Goal: Information Seeking & Learning: Learn about a topic

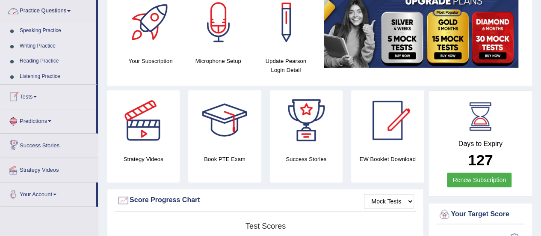
scroll to position [128, 0]
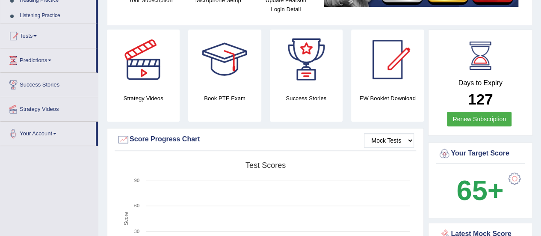
click at [40, 17] on link "Listening Practice" at bounding box center [56, 15] width 80 height 15
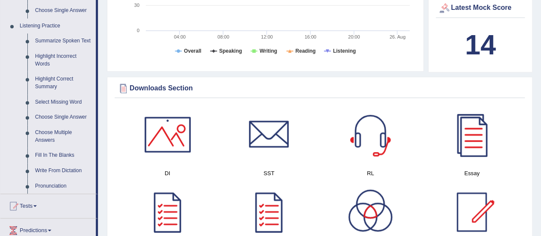
scroll to position [342, 0]
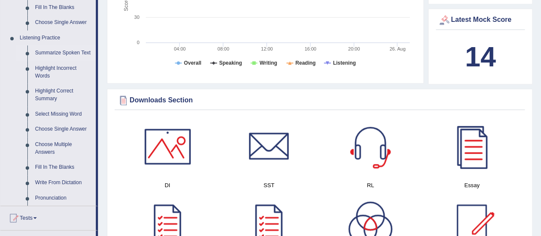
click at [56, 52] on link "Summarize Spoken Text" at bounding box center [63, 52] width 65 height 15
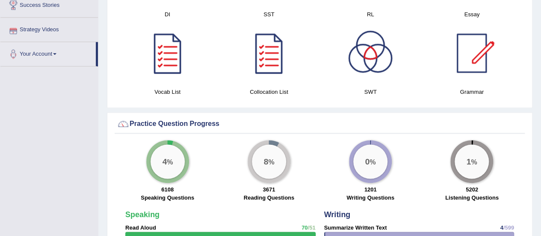
scroll to position [572, 0]
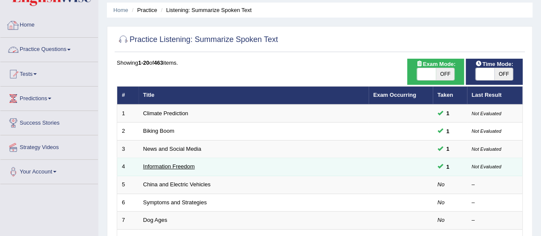
scroll to position [43, 0]
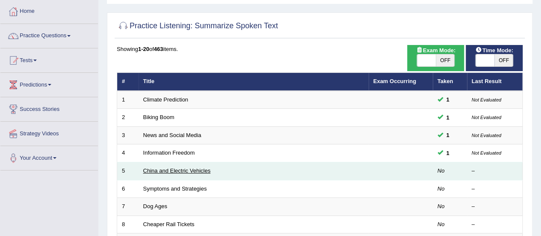
click at [159, 169] on link "China and Electric Vehicles" at bounding box center [177, 170] width 68 height 6
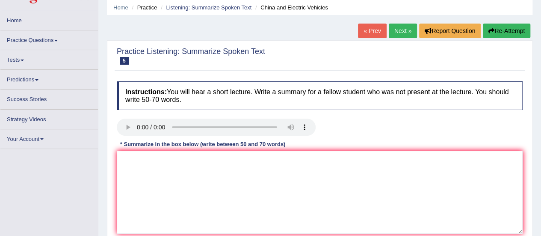
scroll to position [86, 0]
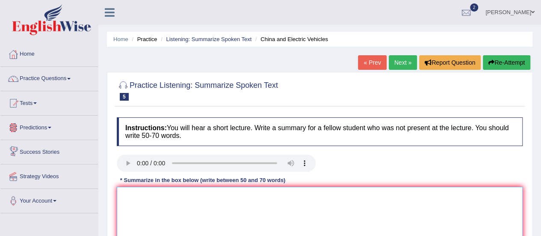
click at [135, 194] on textarea at bounding box center [320, 227] width 406 height 83
type textarea "t"
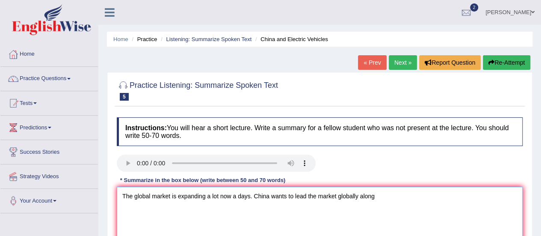
click at [358, 194] on textarea "The global market is expanding a lot now a days. China wants to lead the market…" at bounding box center [320, 227] width 406 height 83
drag, startPoint x: 377, startPoint y: 197, endPoint x: 423, endPoint y: 193, distance: 45.9
click at [382, 197] on textarea "The global market is expanding a lot now a days. China wants to lead the market…" at bounding box center [320, 227] width 406 height 83
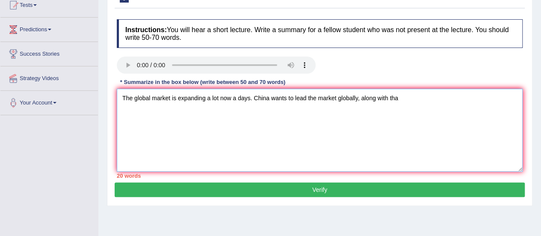
scroll to position [86, 0]
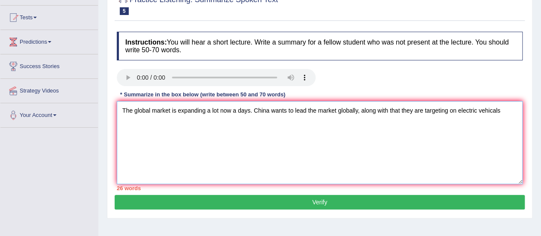
click at [495, 109] on textarea "The global market is expanding a lot now a days. China wants to lead the market…" at bounding box center [320, 142] width 406 height 83
click at [506, 109] on textarea "The global market is expanding a lot now a days. China wants to lead the market…" at bounding box center [320, 142] width 406 height 83
drag, startPoint x: 456, startPoint y: 109, endPoint x: 503, endPoint y: 118, distance: 47.8
click at [471, 109] on textarea "The global market is expanding a lot now a days. China wants to lead the market…" at bounding box center [320, 142] width 406 height 83
drag, startPoint x: 454, startPoint y: 140, endPoint x: 459, endPoint y: 121, distance: 19.8
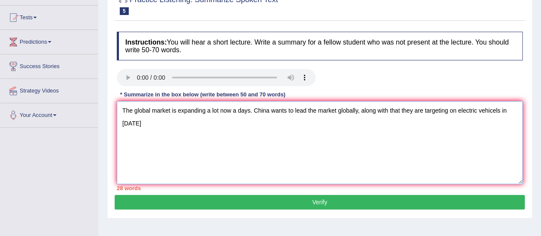
click at [454, 138] on textarea "The global market is expanding a lot now a days. China wants to lead the market…" at bounding box center [320, 142] width 406 height 83
click at [456, 109] on textarea "The global market is expanding a lot now a days. China wants to lead the market…" at bounding box center [320, 142] width 406 height 83
drag, startPoint x: 169, startPoint y: 122, endPoint x: 209, endPoint y: 120, distance: 40.3
click at [169, 123] on textarea "The global market is expanding a lot now a days. China wants to lead the market…" at bounding box center [320, 142] width 406 height 83
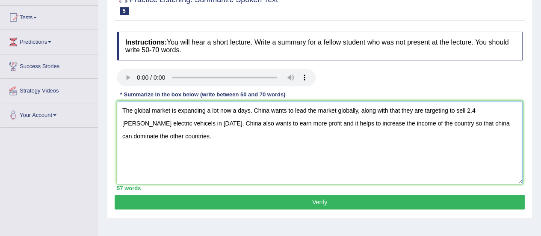
type textarea "The global market is expanding a lot now a days. China wants to lead the market…"
click at [311, 201] on button "Verify" at bounding box center [320, 202] width 410 height 15
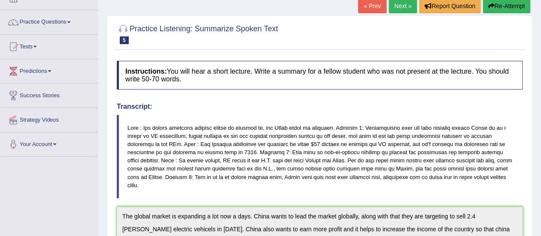
scroll to position [0, 0]
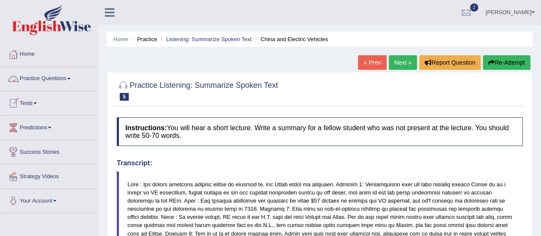
click at [71, 81] on link "Practice Questions" at bounding box center [49, 77] width 98 height 21
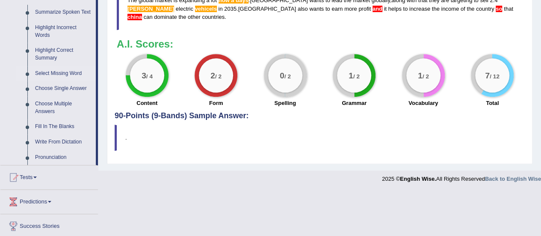
scroll to position [385, 0]
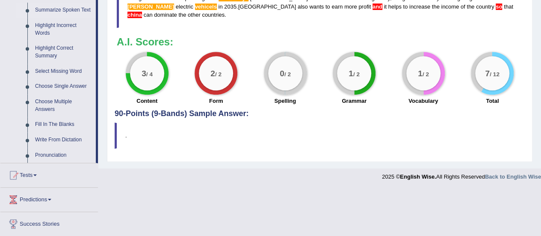
click at [50, 10] on link "Summarize Spoken Text" at bounding box center [63, 10] width 65 height 15
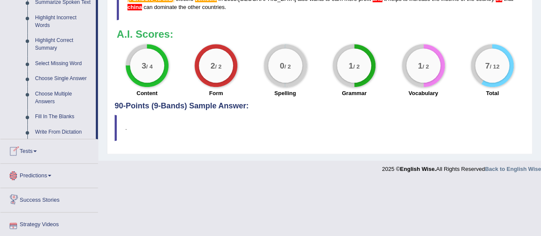
scroll to position [433, 0]
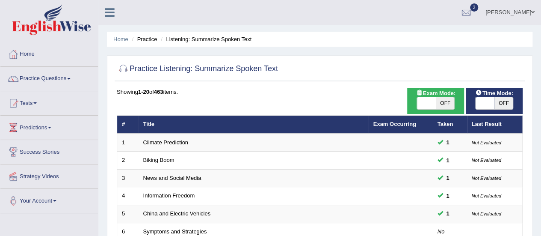
drag, startPoint x: 507, startPoint y: 101, endPoint x: 501, endPoint y: 101, distance: 6.5
click at [506, 101] on span "OFF" at bounding box center [503, 103] width 19 height 12
checkbox input "true"
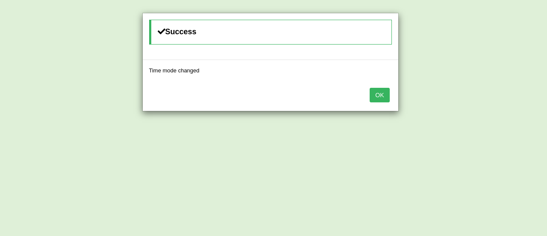
click at [386, 90] on button "OK" at bounding box center [380, 95] width 20 height 15
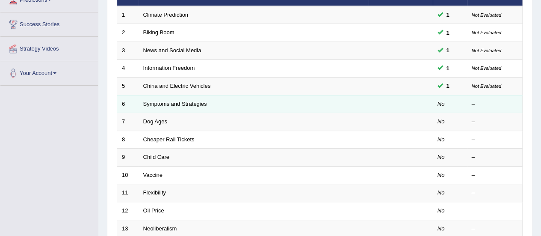
scroll to position [128, 0]
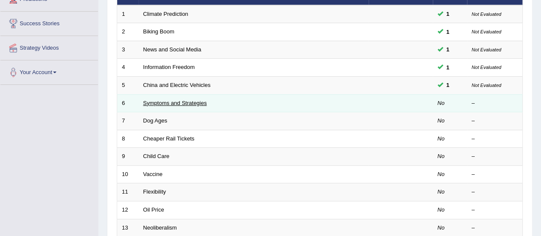
click at [170, 104] on link "Symptoms and Strategies" at bounding box center [175, 103] width 64 height 6
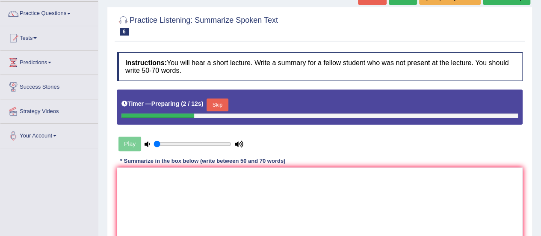
scroll to position [86, 0]
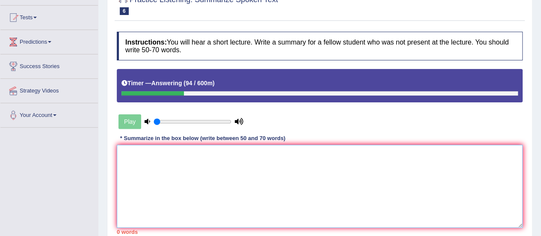
click at [128, 157] on textarea at bounding box center [320, 186] width 406 height 83
type textarea "c"
type textarea "C"
type textarea "t"
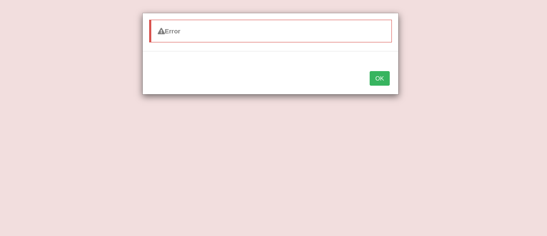
click at [379, 74] on button "OK" at bounding box center [380, 78] width 20 height 15
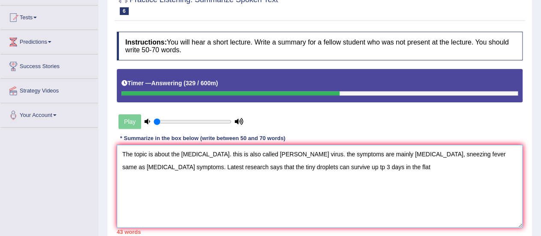
drag, startPoint x: 358, startPoint y: 166, endPoint x: 385, endPoint y: 183, distance: 32.5
click at [361, 169] on textarea "The topic is about the covid 19. this is also called noval corona virus. the sy…" at bounding box center [320, 186] width 406 height 83
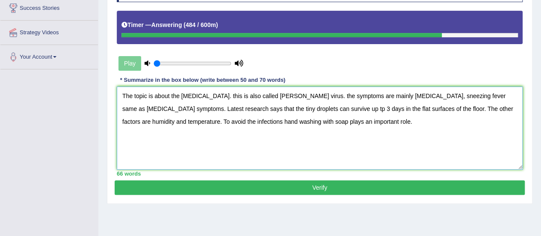
scroll to position [171, 0]
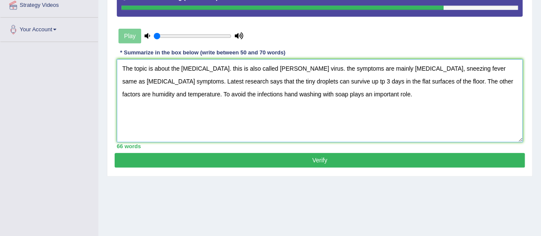
type textarea "The topic is about the covid 19. this is also called noval corona virus. the sy…"
click at [293, 155] on button "Verify" at bounding box center [320, 160] width 410 height 15
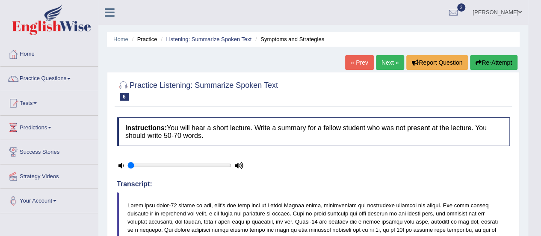
scroll to position [0, 0]
click at [71, 79] on span at bounding box center [68, 79] width 3 height 2
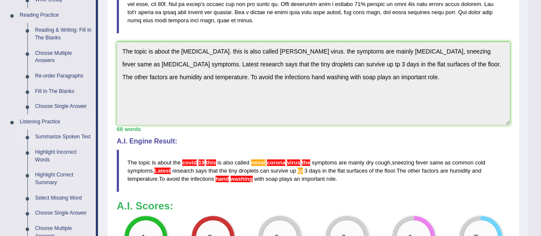
scroll to position [299, 0]
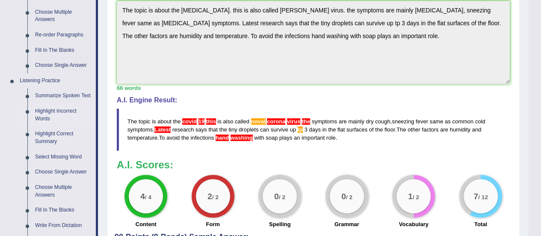
click at [51, 112] on link "Highlight Incorrect Words" at bounding box center [63, 115] width 65 height 23
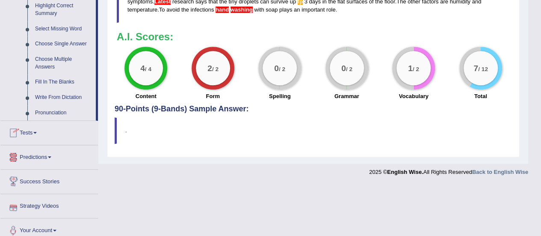
scroll to position [433, 0]
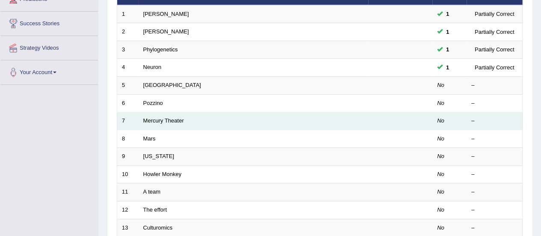
scroll to position [128, 0]
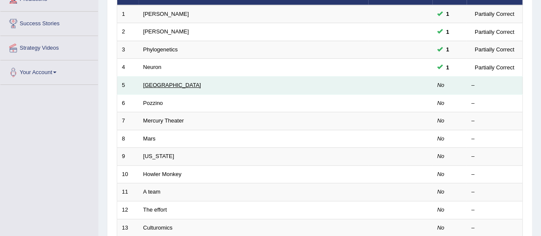
click at [155, 84] on link "[GEOGRAPHIC_DATA]" at bounding box center [172, 85] width 58 height 6
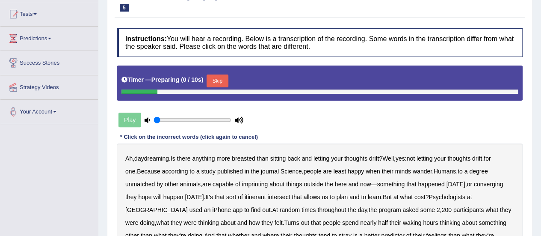
scroll to position [128, 0]
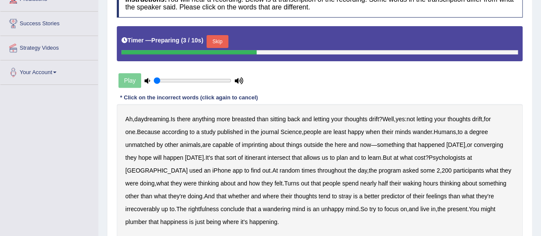
click at [209, 119] on b "anything" at bounding box center [203, 118] width 23 height 7
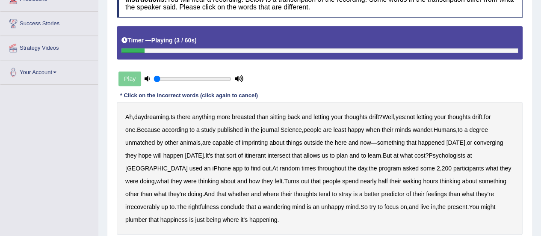
click at [251, 115] on b "breasted" at bounding box center [243, 116] width 23 height 7
click at [242, 142] on b "imprinting" at bounding box center [255, 142] width 26 height 7
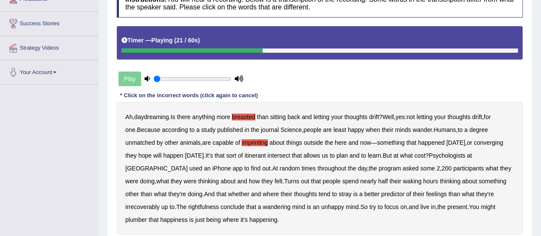
click at [474, 139] on b "converging" at bounding box center [489, 142] width 30 height 7
click at [267, 155] on b "intersect" at bounding box center [278, 155] width 23 height 7
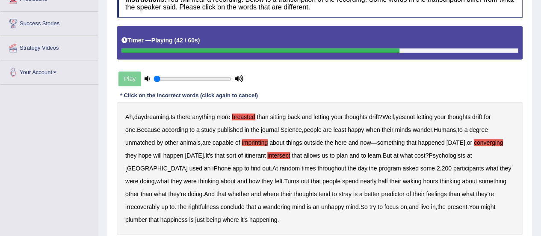
click at [284, 181] on b "Turns" at bounding box center [291, 181] width 15 height 7
click at [160, 203] on b "irrecoverably" at bounding box center [142, 206] width 34 height 7
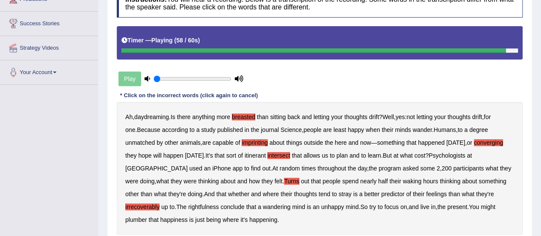
click at [147, 216] on b "plumber" at bounding box center [136, 219] width 22 height 7
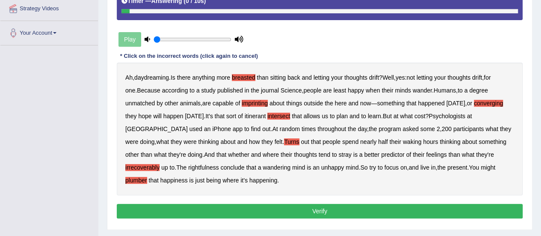
scroll to position [213, 0]
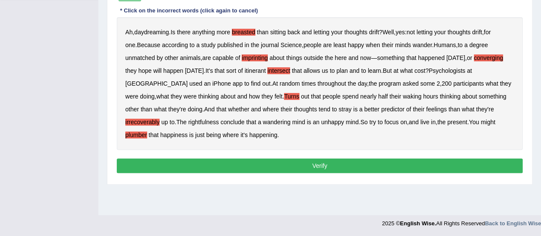
drag, startPoint x: 254, startPoint y: 163, endPoint x: 250, endPoint y: 166, distance: 4.4
click at [254, 164] on button "Verify" at bounding box center [320, 165] width 406 height 15
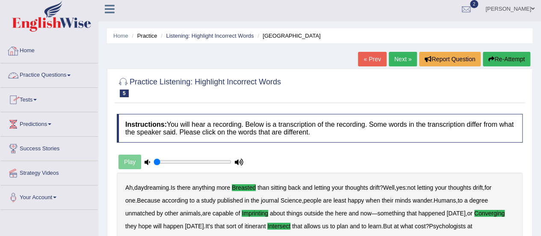
scroll to position [0, 0]
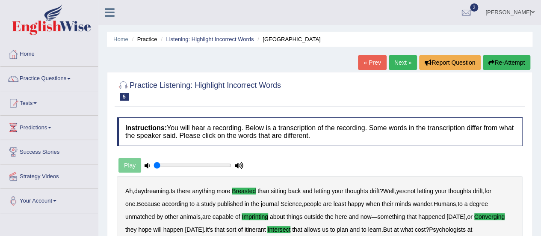
click at [70, 78] on span at bounding box center [68, 79] width 3 height 2
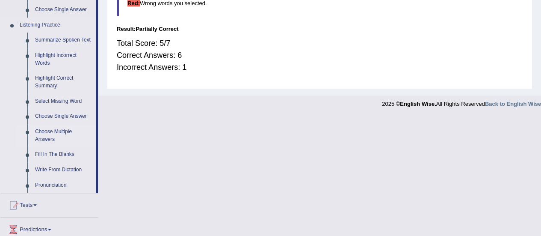
scroll to position [305, 0]
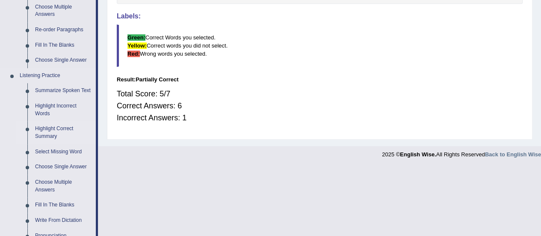
click at [56, 129] on link "Highlight Correct Summary" at bounding box center [63, 132] width 65 height 23
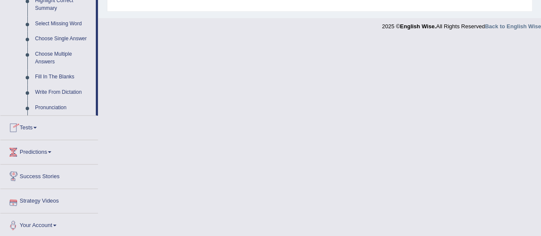
scroll to position [433, 0]
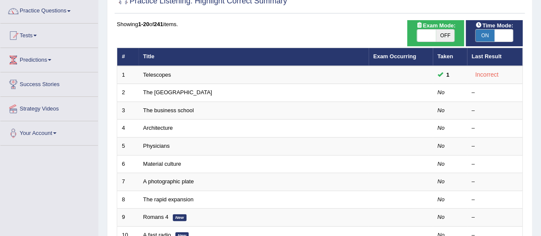
scroll to position [43, 0]
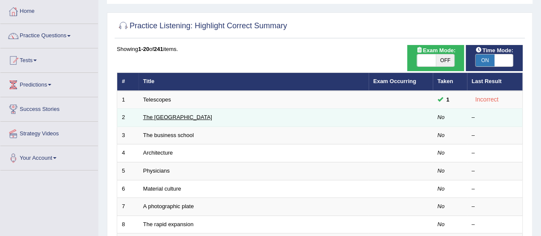
click at [167, 116] on link "The [GEOGRAPHIC_DATA]" at bounding box center [177, 117] width 69 height 6
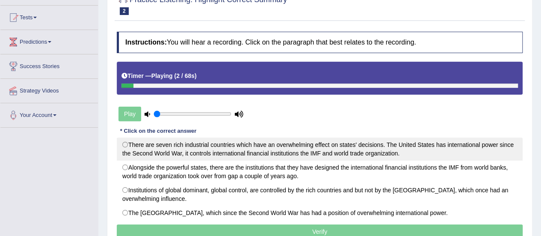
scroll to position [128, 0]
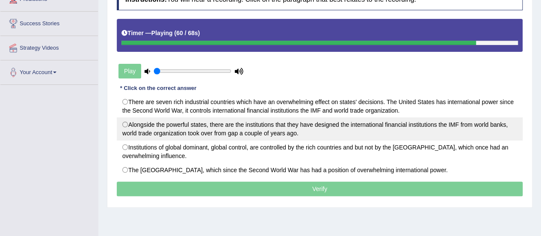
click at [150, 127] on label "Alongside the powerful states, there are the institutions that they have design…" at bounding box center [320, 128] width 406 height 23
radio input "true"
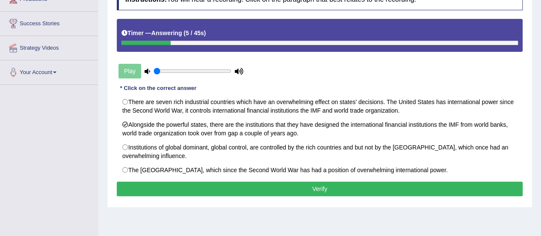
click at [231, 183] on button "Verify" at bounding box center [320, 188] width 406 height 15
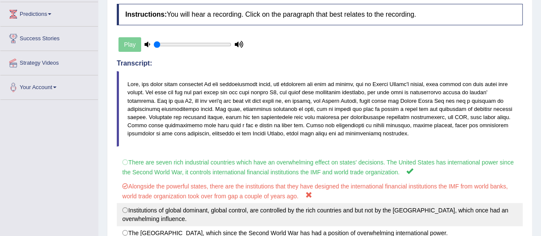
scroll to position [42, 0]
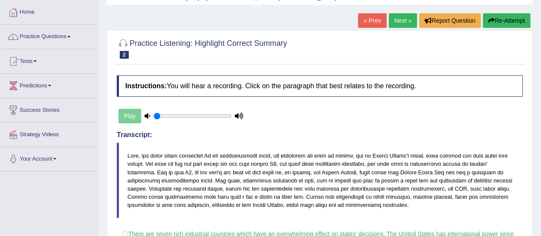
click at [396, 22] on link "Next »" at bounding box center [403, 20] width 28 height 15
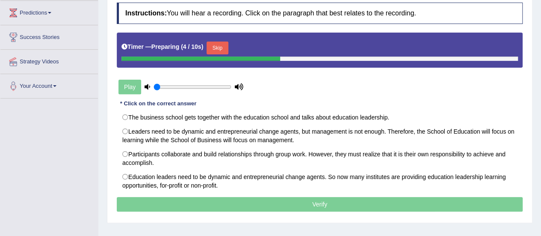
scroll to position [128, 0]
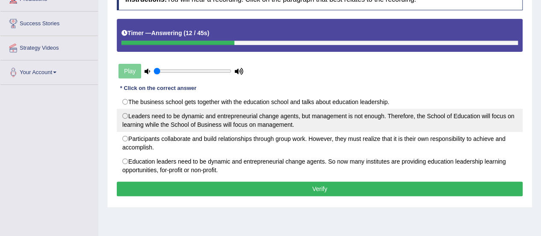
click at [208, 120] on label "Leaders need to be dynamic and entrepreneurial change agents, but management is…" at bounding box center [320, 120] width 406 height 23
radio input "true"
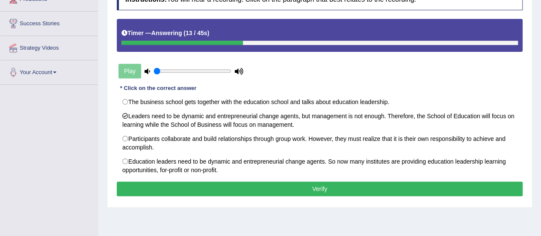
drag, startPoint x: 255, startPoint y: 188, endPoint x: 250, endPoint y: 189, distance: 4.8
click at [254, 189] on button "Verify" at bounding box center [320, 188] width 406 height 15
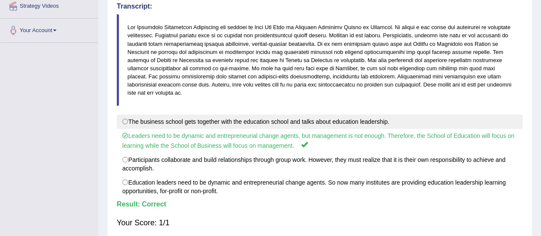
scroll to position [0, 0]
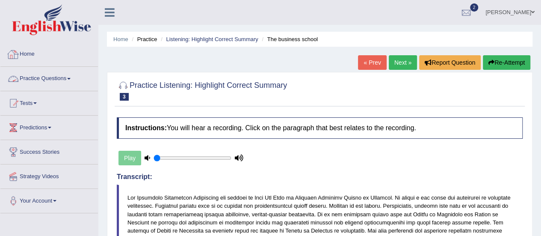
click at [69, 78] on link "Practice Questions" at bounding box center [49, 77] width 98 height 21
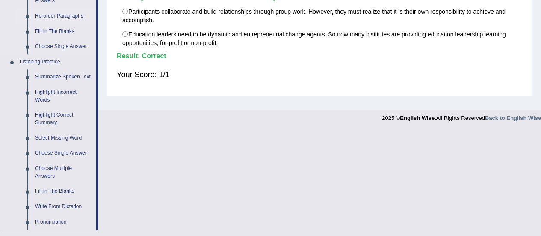
scroll to position [299, 0]
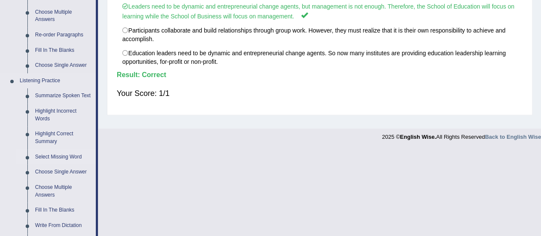
click at [65, 158] on link "Select Missing Word" at bounding box center [63, 156] width 65 height 15
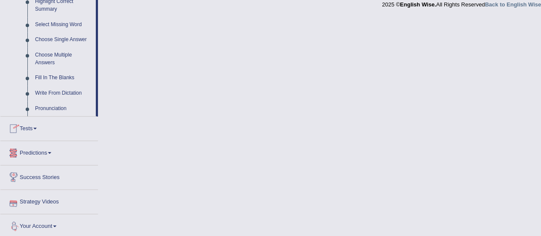
scroll to position [433, 0]
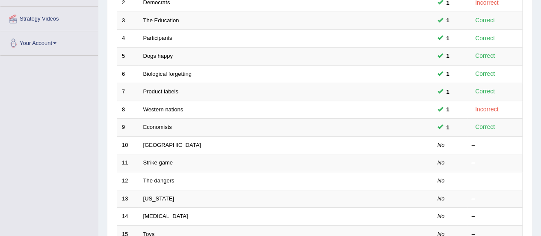
scroll to position [171, 0]
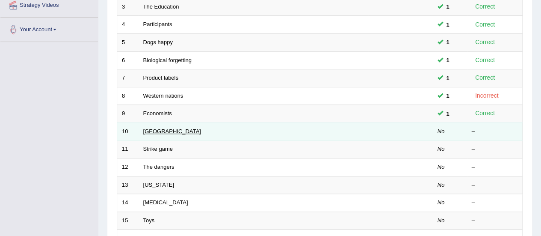
click at [164, 128] on link "[GEOGRAPHIC_DATA]" at bounding box center [172, 131] width 58 height 6
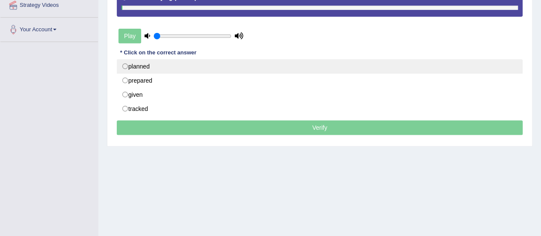
scroll to position [128, 0]
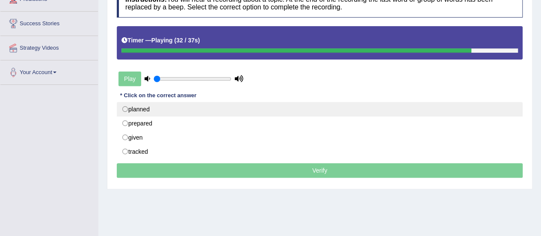
click at [124, 108] on label "planned" at bounding box center [320, 109] width 406 height 15
radio input "true"
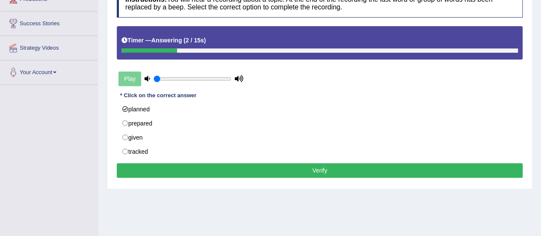
click at [224, 171] on button "Verify" at bounding box center [320, 170] width 406 height 15
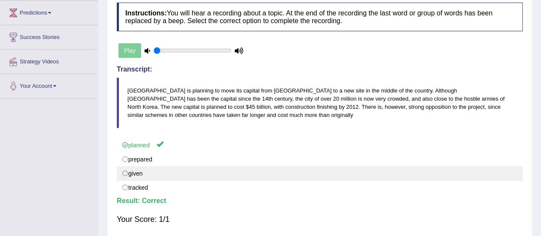
scroll to position [43, 0]
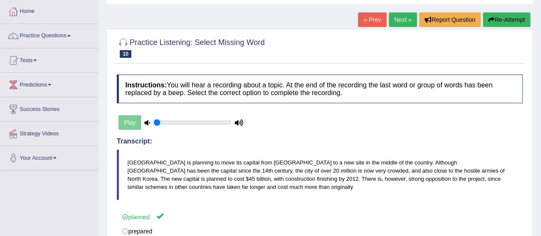
click at [397, 17] on link "Next »" at bounding box center [403, 19] width 28 height 15
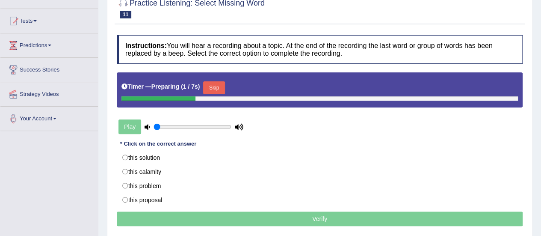
scroll to position [86, 0]
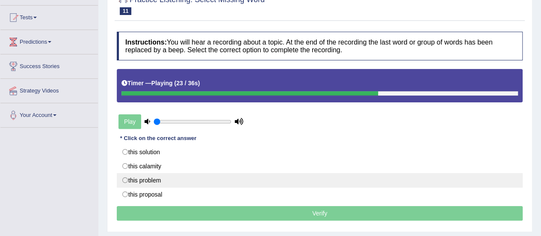
click at [145, 178] on label "this problem" at bounding box center [320, 180] width 406 height 15
radio input "true"
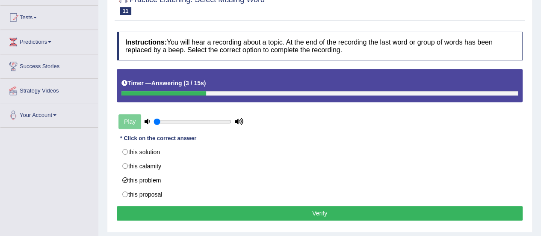
click at [210, 208] on button "Verify" at bounding box center [320, 213] width 406 height 15
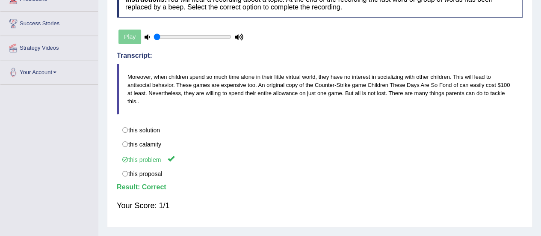
scroll to position [0, 0]
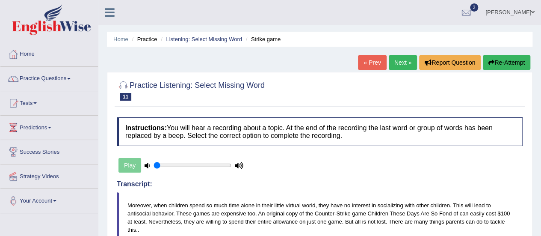
click at [72, 77] on link "Practice Questions" at bounding box center [49, 77] width 98 height 21
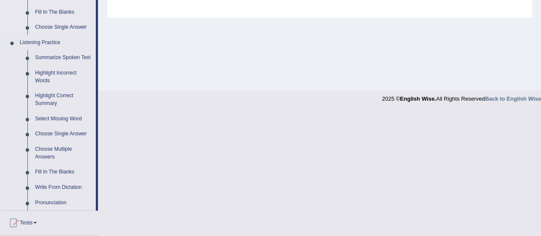
scroll to position [342, 0]
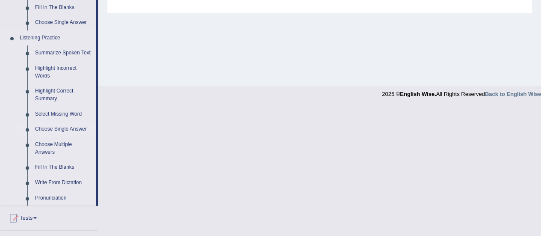
click at [60, 129] on link "Choose Single Answer" at bounding box center [63, 128] width 65 height 15
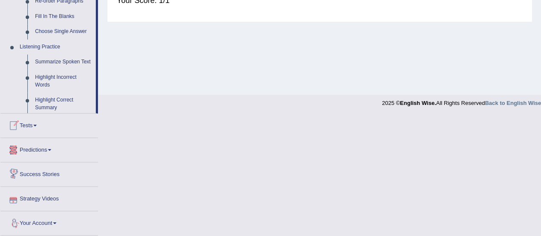
scroll to position [433, 0]
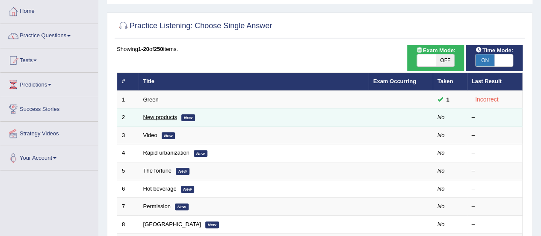
click at [160, 117] on link "New products" at bounding box center [160, 117] width 34 height 6
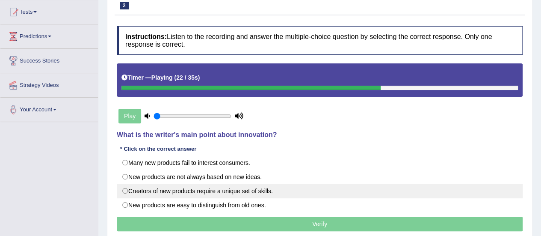
scroll to position [43, 0]
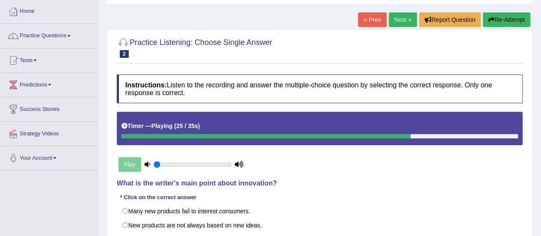
click at [132, 165] on div "Play" at bounding box center [181, 164] width 128 height 21
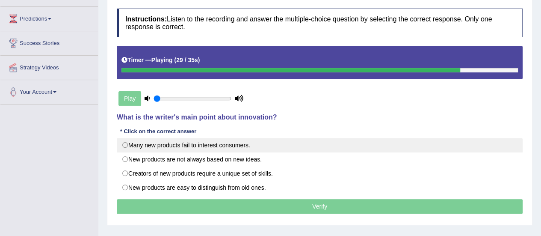
scroll to position [128, 0]
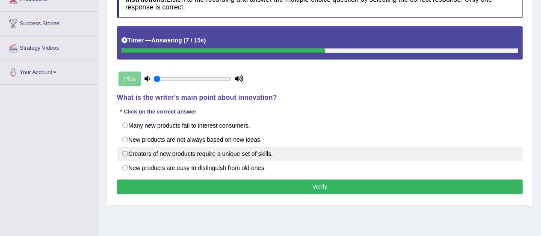
click at [134, 150] on label "Creators of new products require a unique set of skills." at bounding box center [320, 153] width 406 height 15
radio input "true"
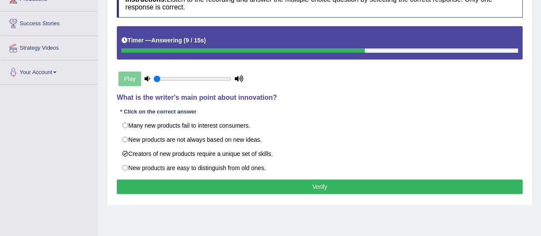
click at [215, 182] on button "Verify" at bounding box center [320, 186] width 406 height 15
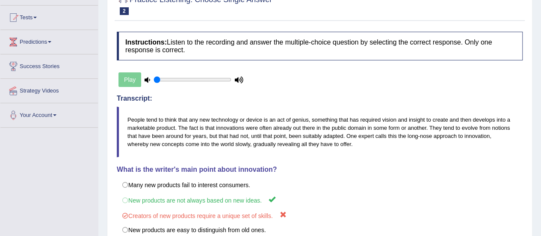
scroll to position [0, 0]
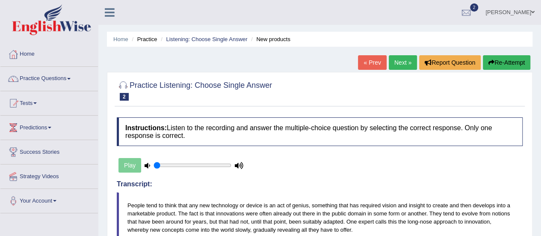
click at [397, 64] on link "Next »" at bounding box center [403, 62] width 28 height 15
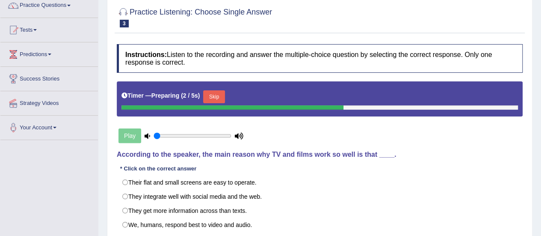
scroll to position [128, 0]
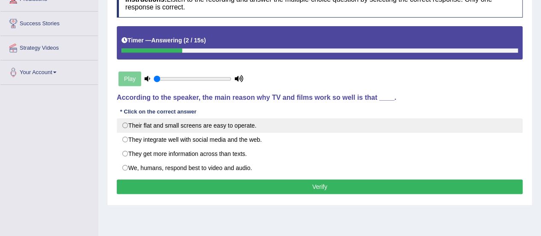
click at [190, 126] on label "Their flat and small screens are easy to operate." at bounding box center [320, 125] width 406 height 15
radio input "true"
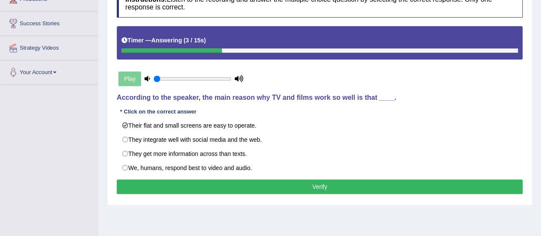
click at [241, 187] on button "Verify" at bounding box center [320, 186] width 406 height 15
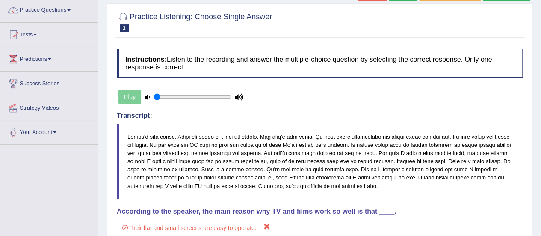
scroll to position [0, 0]
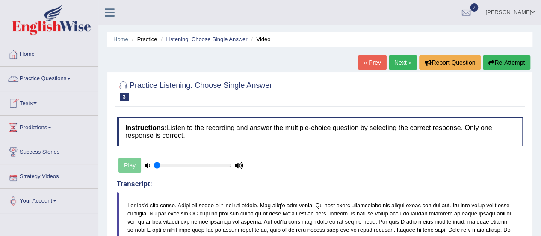
click at [69, 77] on link "Practice Questions" at bounding box center [49, 77] width 98 height 21
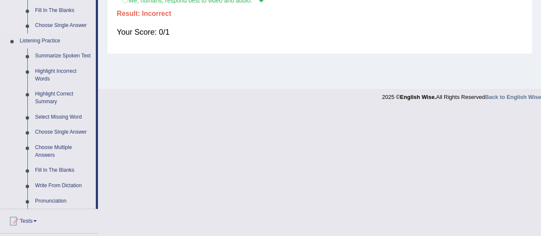
scroll to position [342, 0]
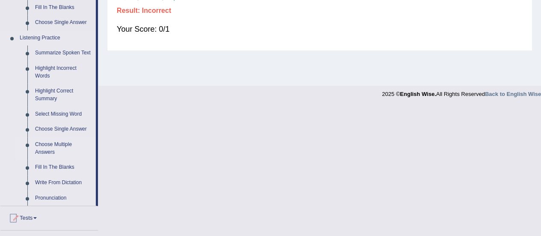
click at [56, 147] on link "Choose Multiple Answers" at bounding box center [63, 148] width 65 height 23
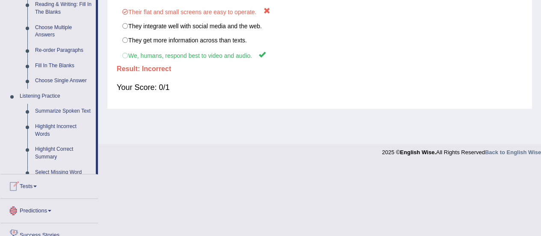
scroll to position [410, 0]
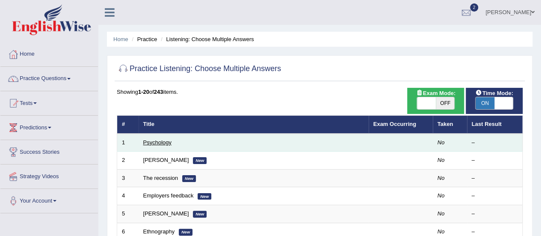
click at [157, 141] on link "Psychology" at bounding box center [157, 142] width 28 height 6
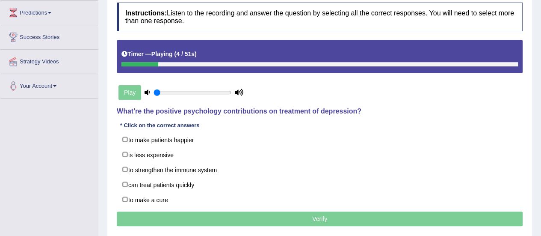
scroll to position [128, 0]
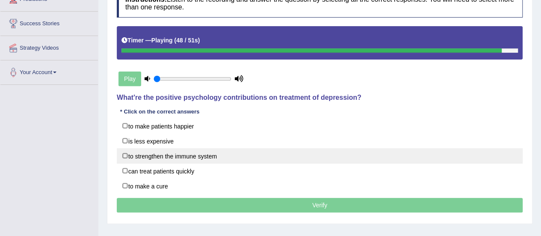
click at [124, 154] on label "to strengthen the immune system" at bounding box center [320, 155] width 406 height 15
checkbox input "true"
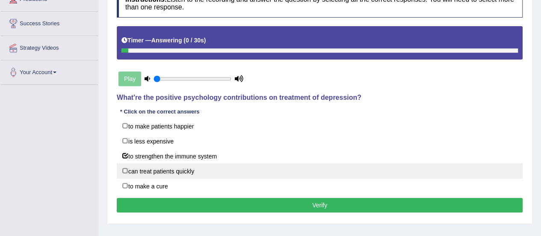
click at [123, 167] on label "can treat patients quickly" at bounding box center [320, 170] width 406 height 15
checkbox input "true"
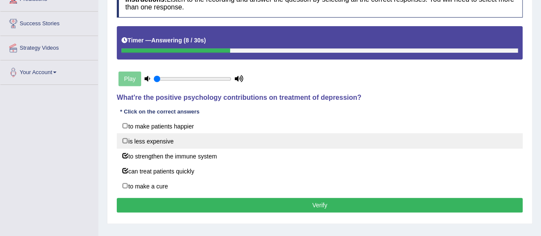
click at [126, 137] on label "is less expensive" at bounding box center [320, 140] width 406 height 15
checkbox input "true"
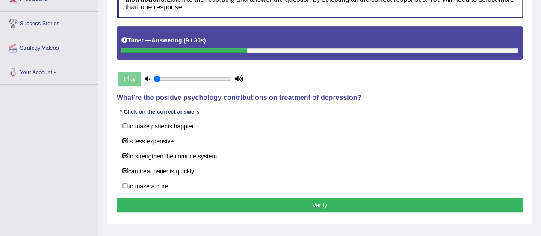
click at [218, 199] on button "Verify" at bounding box center [320, 205] width 406 height 15
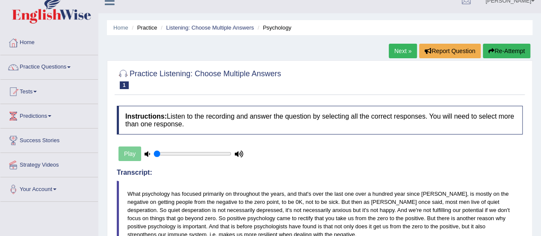
scroll to position [0, 0]
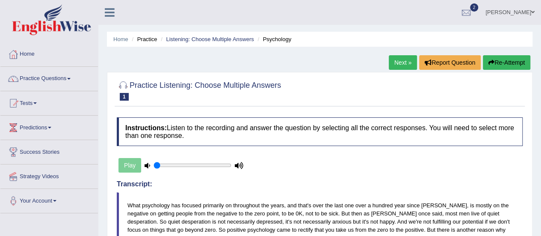
click at [403, 61] on link "Next »" at bounding box center [403, 62] width 28 height 15
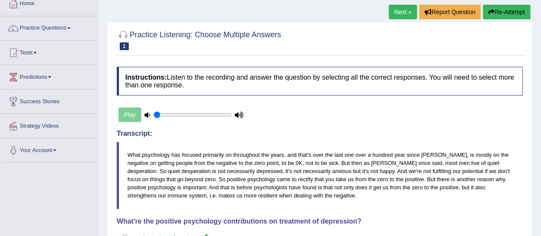
scroll to position [43, 0]
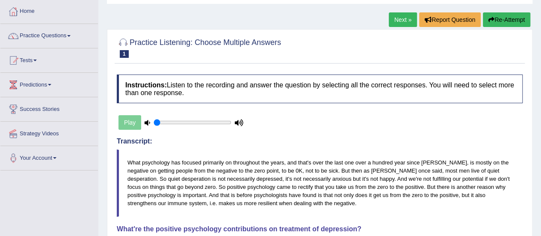
click at [401, 19] on link "Next »" at bounding box center [403, 19] width 28 height 15
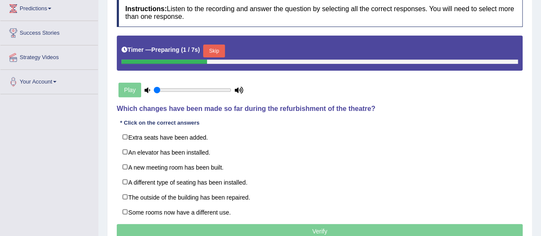
scroll to position [128, 0]
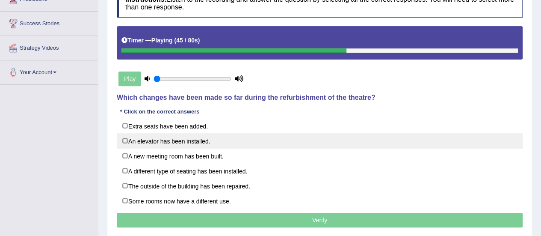
click at [122, 138] on label "An elevator has been installed." at bounding box center [320, 140] width 406 height 15
checkbox input "true"
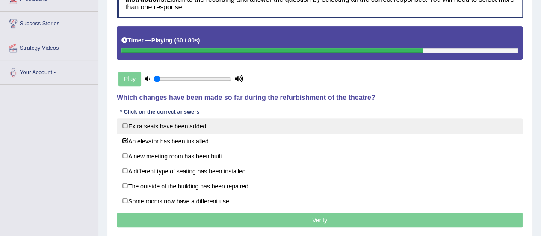
click at [126, 124] on label "Extra seats have been added." at bounding box center [320, 125] width 406 height 15
click at [133, 123] on label "Extra seats have been added." at bounding box center [320, 125] width 406 height 15
checkbox input "false"
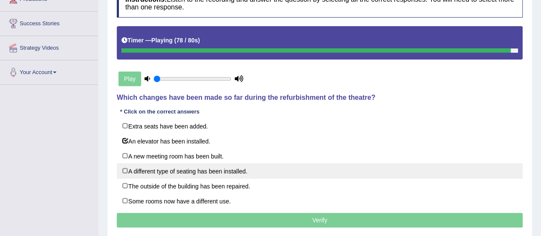
click at [147, 169] on label "A different type of seating has been installed." at bounding box center [320, 170] width 406 height 15
checkbox input "true"
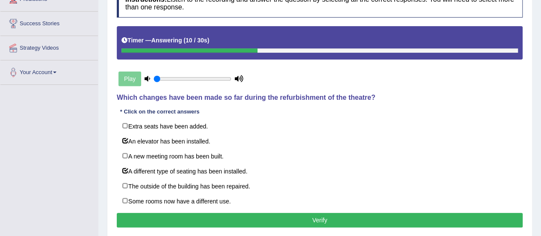
click at [261, 214] on button "Verify" at bounding box center [320, 220] width 406 height 15
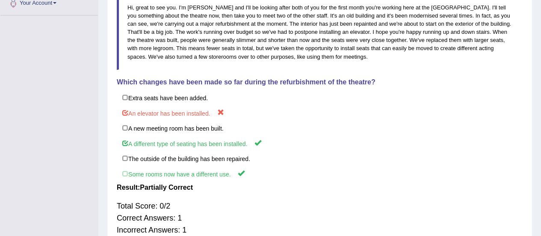
scroll to position [0, 0]
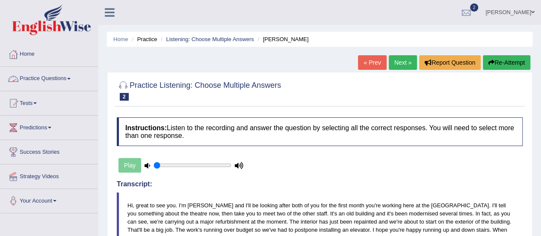
click at [71, 78] on span at bounding box center [68, 79] width 3 height 2
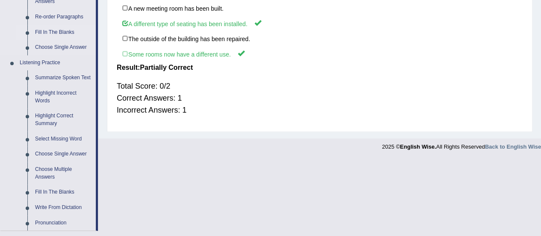
scroll to position [385, 0]
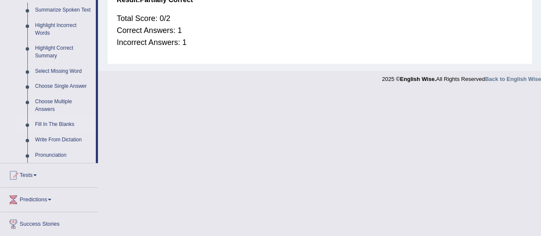
click at [48, 124] on link "Fill In The Blanks" at bounding box center [63, 124] width 65 height 15
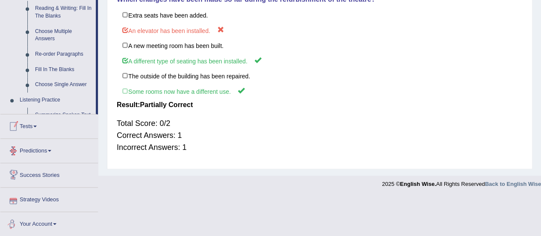
scroll to position [279, 0]
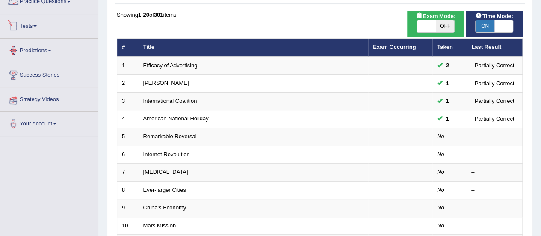
scroll to position [86, 0]
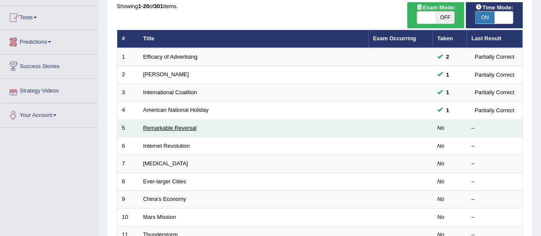
click at [172, 125] on link "Remarkable Reversal" at bounding box center [169, 127] width 53 height 6
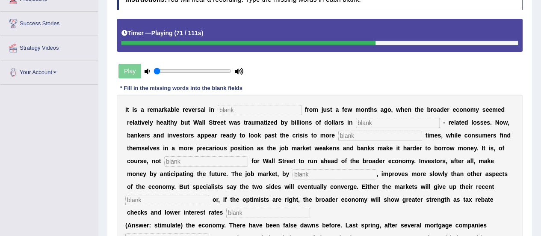
scroll to position [214, 0]
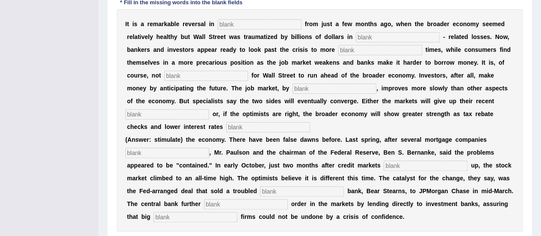
drag, startPoint x: 167, startPoint y: 211, endPoint x: 167, endPoint y: 219, distance: 8.6
click at [166, 216] on input "text" at bounding box center [196, 217] width 84 height 10
type input "securities"
click at [229, 201] on input "text" at bounding box center [246, 204] width 84 height 10
type input "restored"
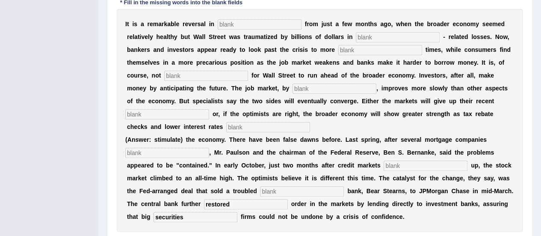
click at [243, 24] on input "text" at bounding box center [260, 24] width 84 height 10
type input "attitudes"
click at [377, 36] on input "text" at bounding box center [398, 37] width 84 height 10
type input "market"
click at [362, 46] on input "text" at bounding box center [380, 50] width 84 height 10
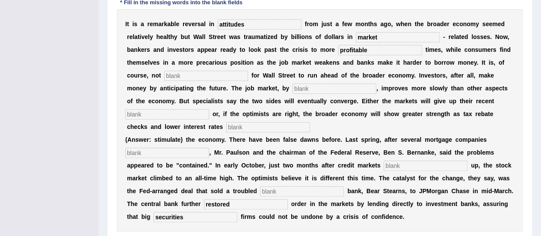
type input "profitable"
click at [179, 73] on input "text" at bounding box center [206, 76] width 84 height 10
type input "unc"
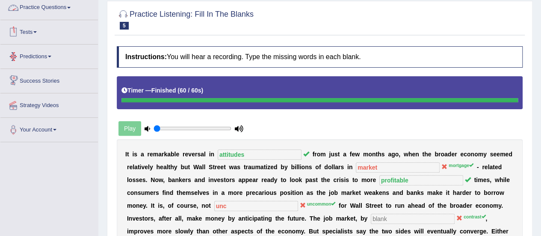
scroll to position [0, 0]
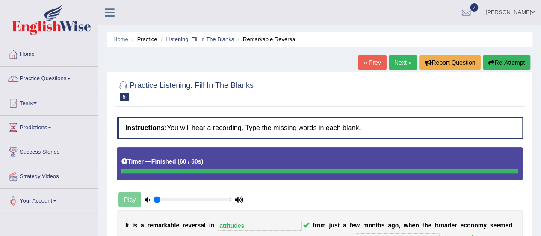
click at [72, 75] on link "Practice Questions" at bounding box center [49, 77] width 98 height 21
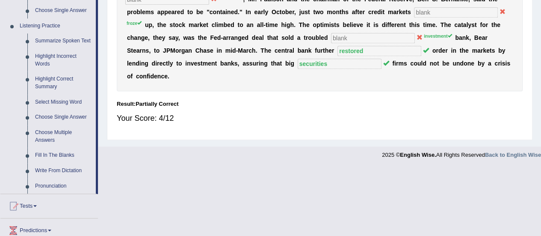
scroll to position [433, 0]
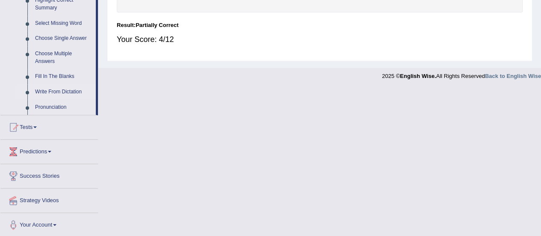
click at [63, 90] on link "Write From Dictation" at bounding box center [63, 91] width 65 height 15
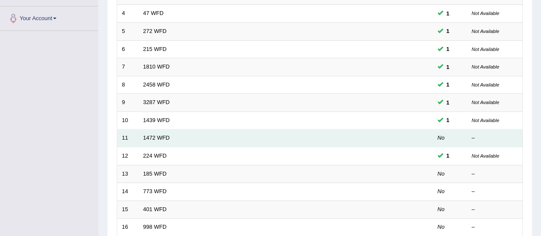
scroll to position [214, 0]
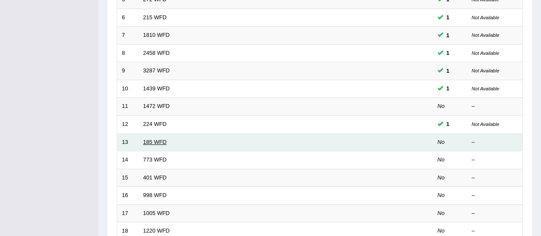
click at [152, 139] on link "185 WFD" at bounding box center [155, 142] width 24 height 6
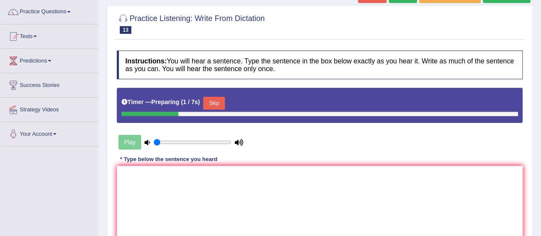
scroll to position [128, 0]
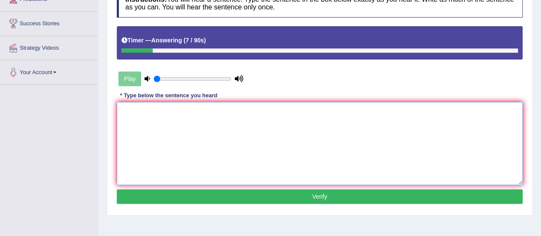
click at [132, 113] on textarea at bounding box center [320, 143] width 406 height 83
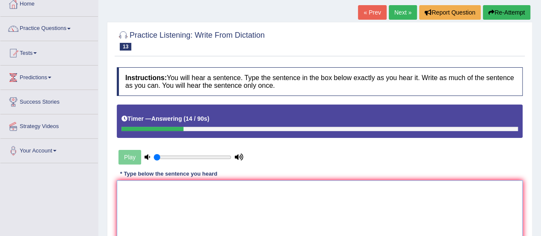
scroll to position [0, 0]
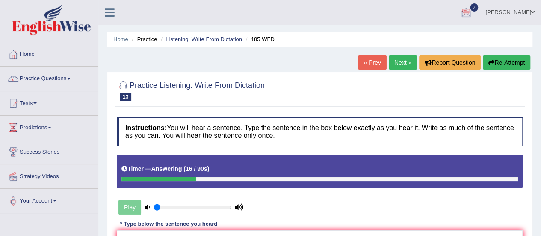
click at [498, 63] on button "Re-Attempt" at bounding box center [506, 62] width 47 height 15
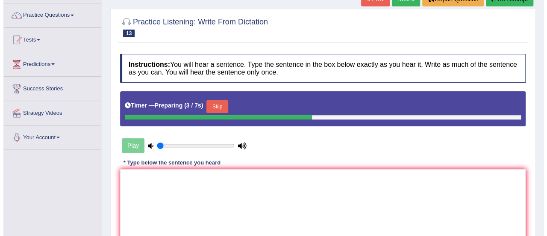
scroll to position [128, 0]
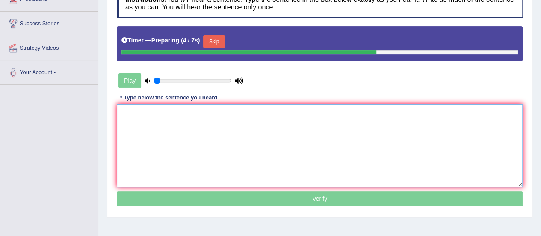
click at [159, 120] on textarea at bounding box center [320, 145] width 406 height 83
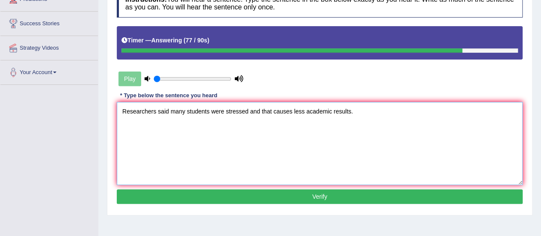
type textarea "Researchers said many students were stressed and that causes less academic resu…"
click at [292, 197] on button "Verify" at bounding box center [320, 196] width 406 height 15
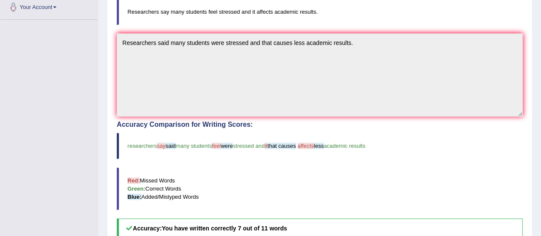
scroll to position [41, 0]
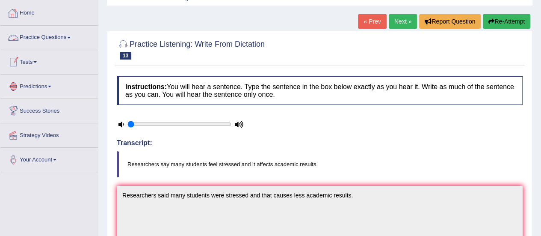
click at [71, 38] on span at bounding box center [68, 38] width 3 height 2
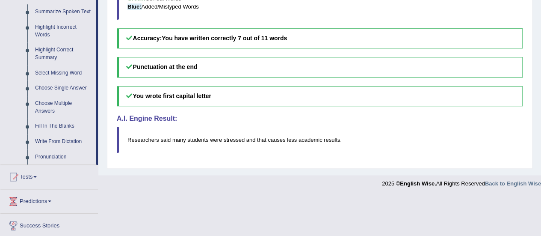
scroll to position [127, 0]
